Goal: Book appointment/travel/reservation

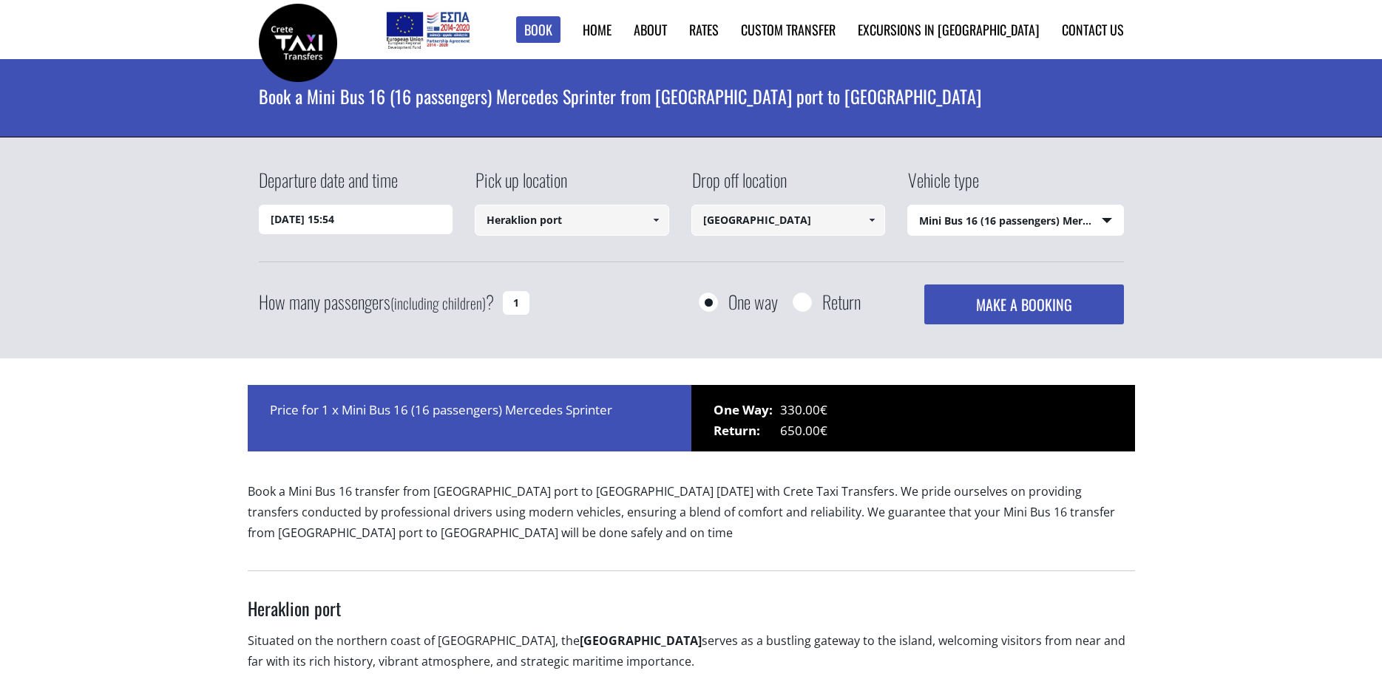
select select "4604"
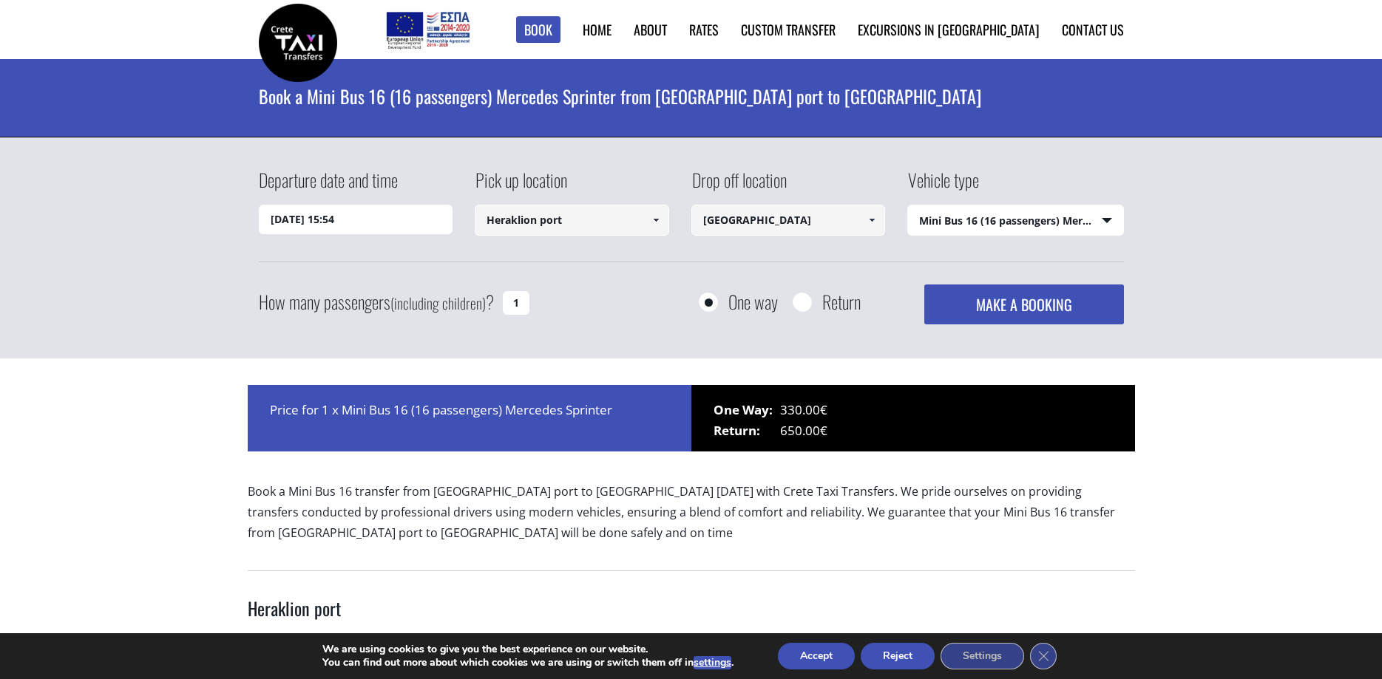
click at [1266, 349] on div "Departure date and time [DATE] 15:54 Pick up location [GEOGRAPHIC_DATA] port Se…" at bounding box center [691, 249] width 1382 height 222
click at [851, 81] on link "Custom Transfer" at bounding box center [807, 72] width 148 height 27
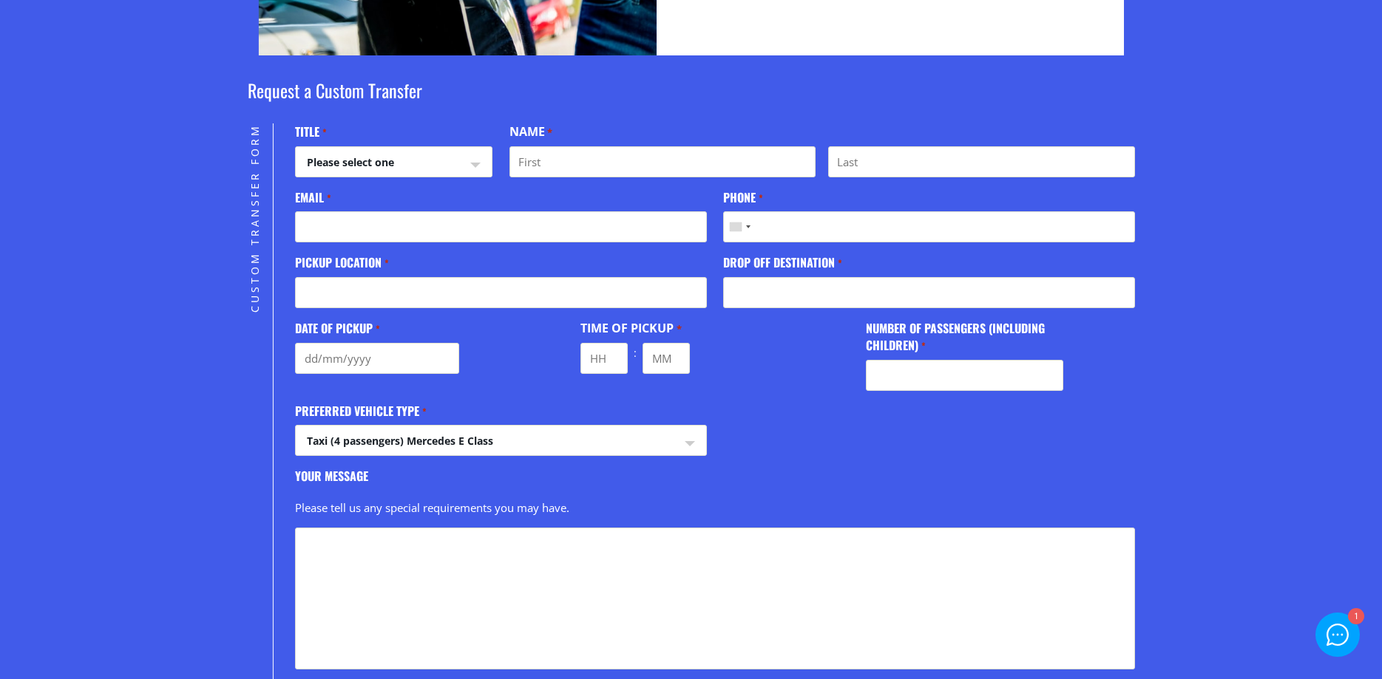
scroll to position [377, 0]
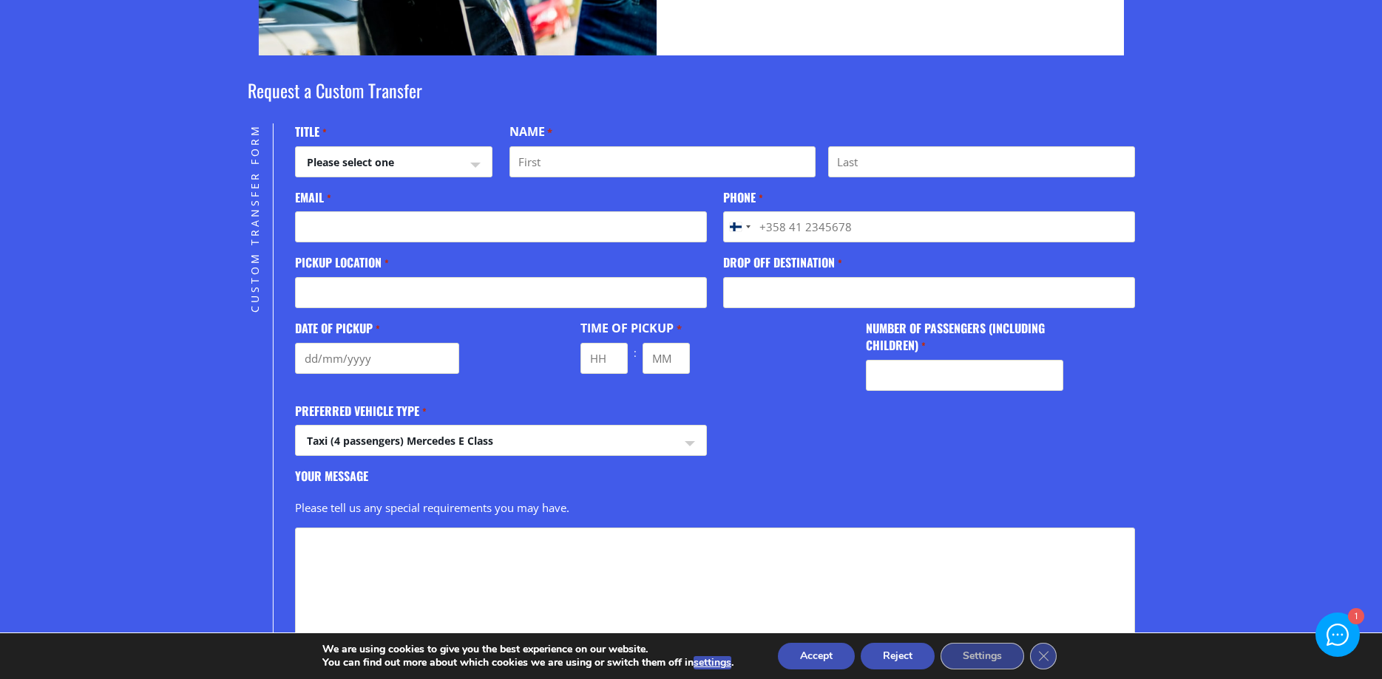
click at [296, 147] on select "Please select one Mr Mrs" at bounding box center [394, 164] width 196 height 35
click at [599, 156] on input "First" at bounding box center [662, 161] width 306 height 31
click at [296, 426] on select "Taxi (4 passengers) Mercedes E Class Mini Van (7 passengers) Mercedes Vito Mini…" at bounding box center [501, 443] width 410 height 35
select select "Mini Van (7 passengers) [PERSON_NAME]"
click option "Mini Van (7 passengers) [PERSON_NAME]" at bounding box center [0, 0] width 0 height 0
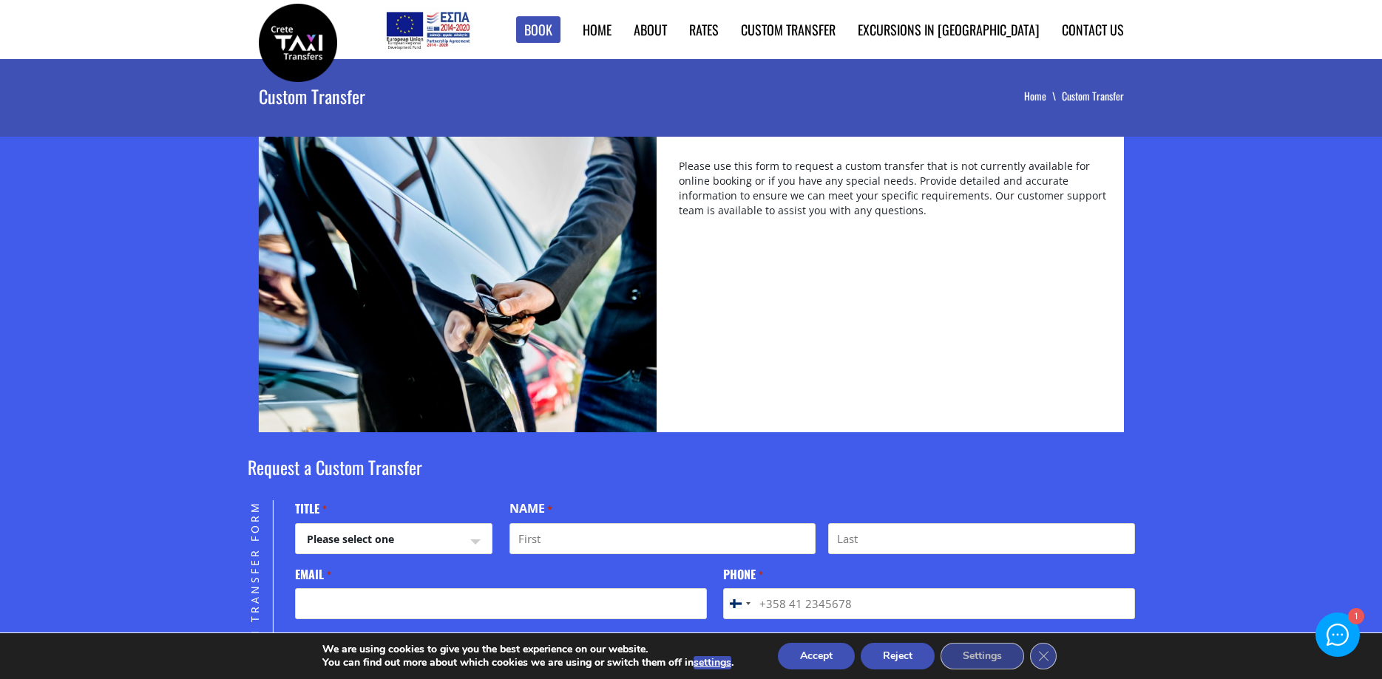
scroll to position [452, 0]
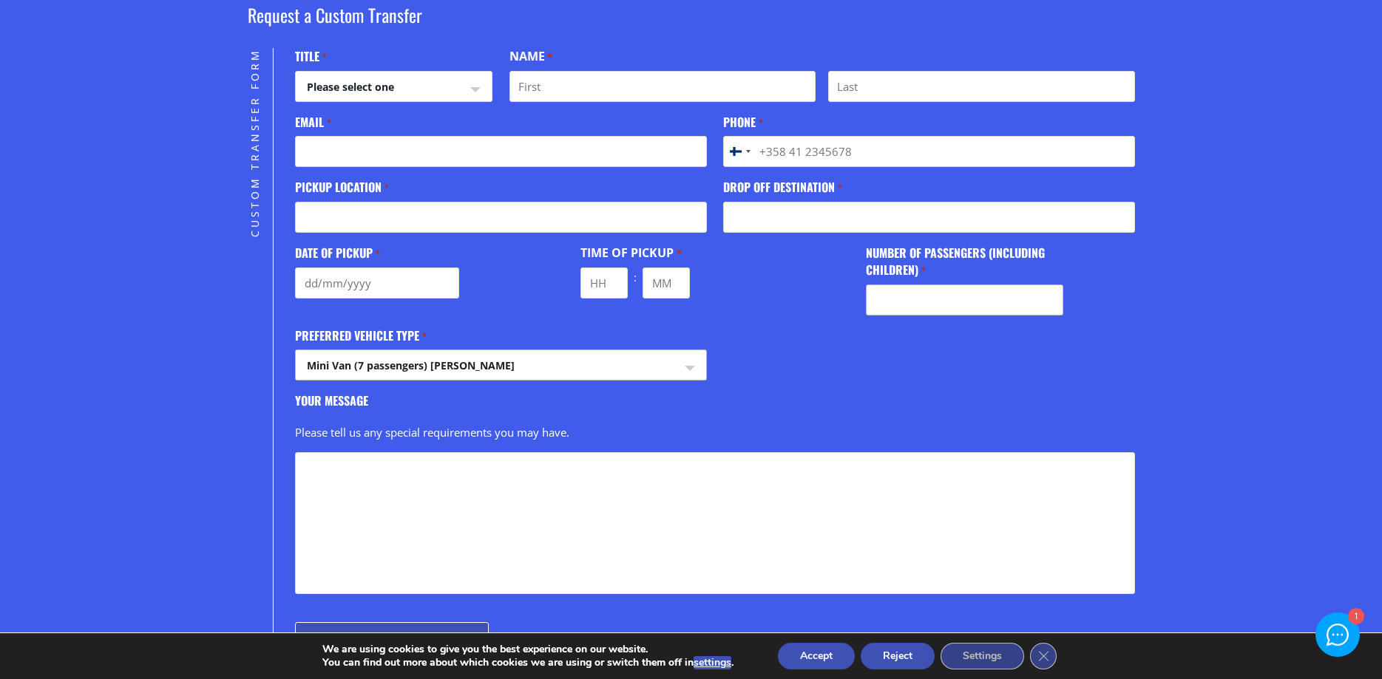
click at [985, 296] on input "Number of passengers (including children) *" at bounding box center [964, 300] width 197 height 31
click at [829, 225] on input "Drop off destination *" at bounding box center [928, 217] width 411 height 31
click at [361, 220] on input "Pickup location *" at bounding box center [500, 217] width 411 height 31
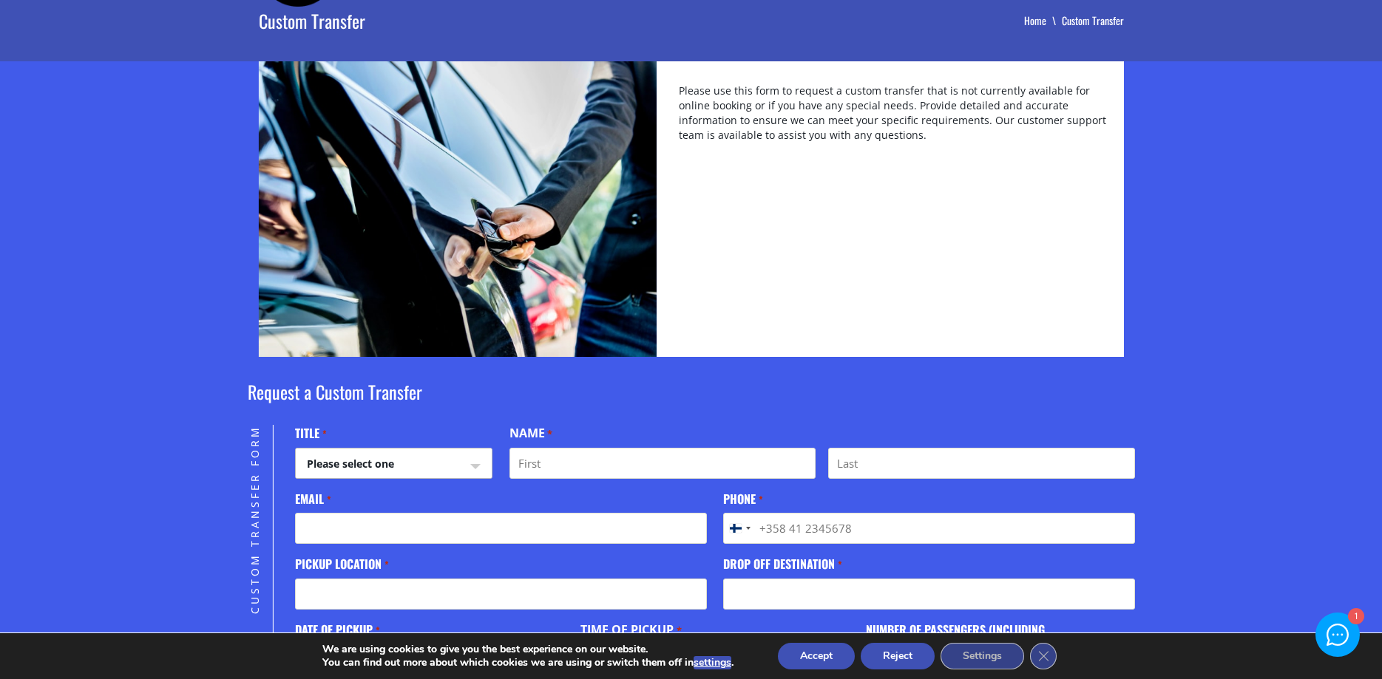
click at [296, 449] on select "Please select one Mr Mrs" at bounding box center [394, 466] width 196 height 35
select select "Mrs"
click option "Mrs" at bounding box center [0, 0] width 0 height 0
click at [550, 468] on input "First" at bounding box center [662, 463] width 306 height 31
type input "Anu"
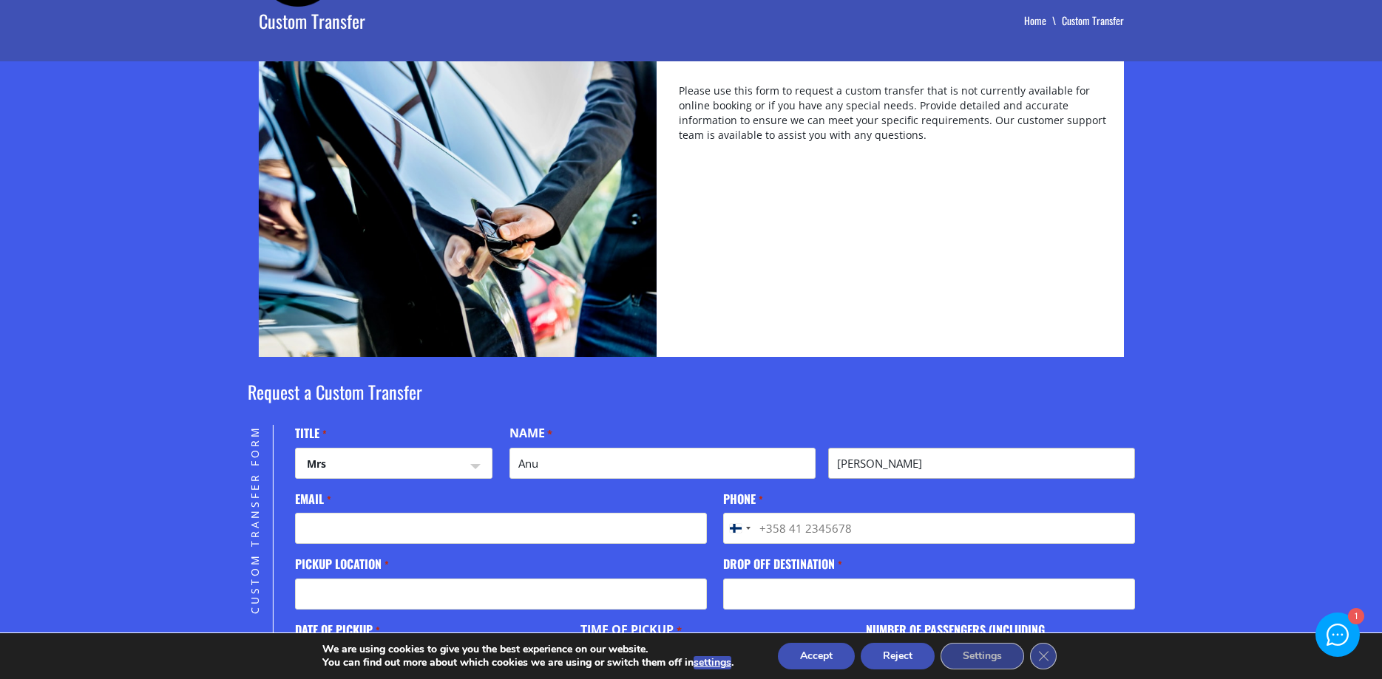
type input "Jussi-Pekka"
click at [430, 532] on input "Email *" at bounding box center [500, 528] width 411 height 31
type input "a"
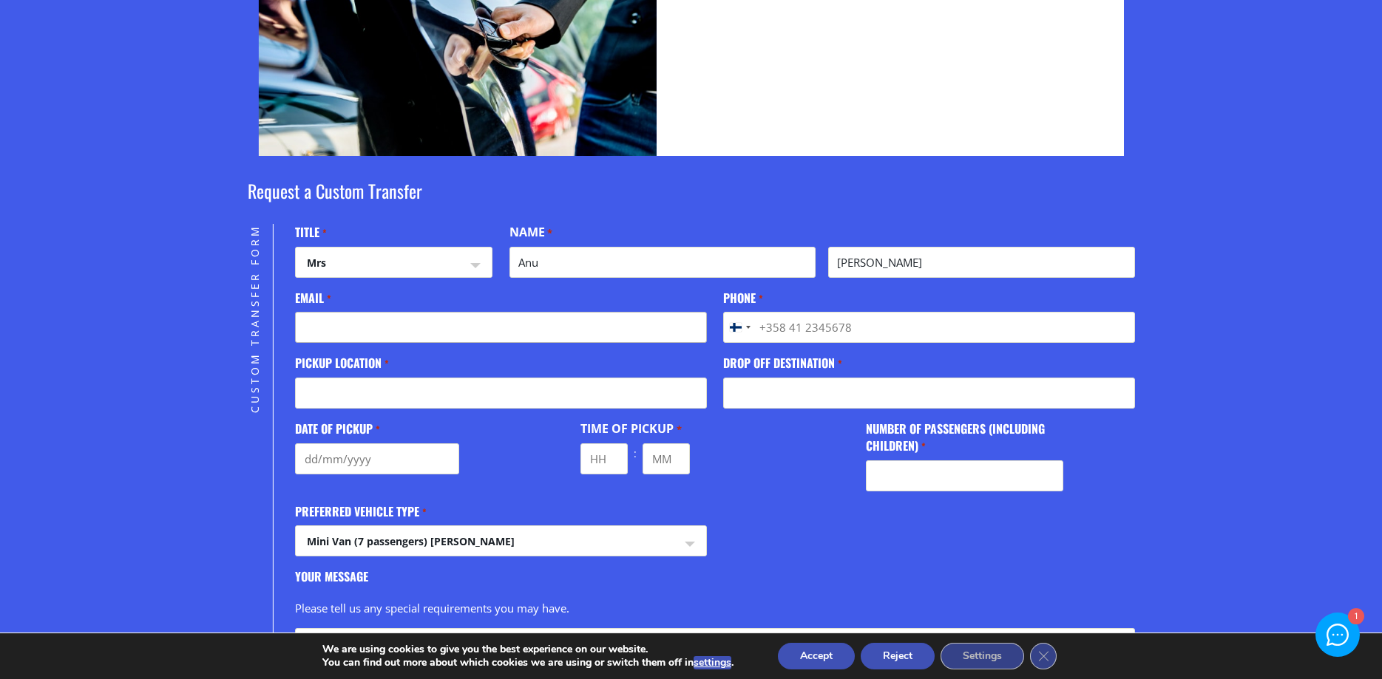
scroll to position [0, 0]
